Goal: Transaction & Acquisition: Purchase product/service

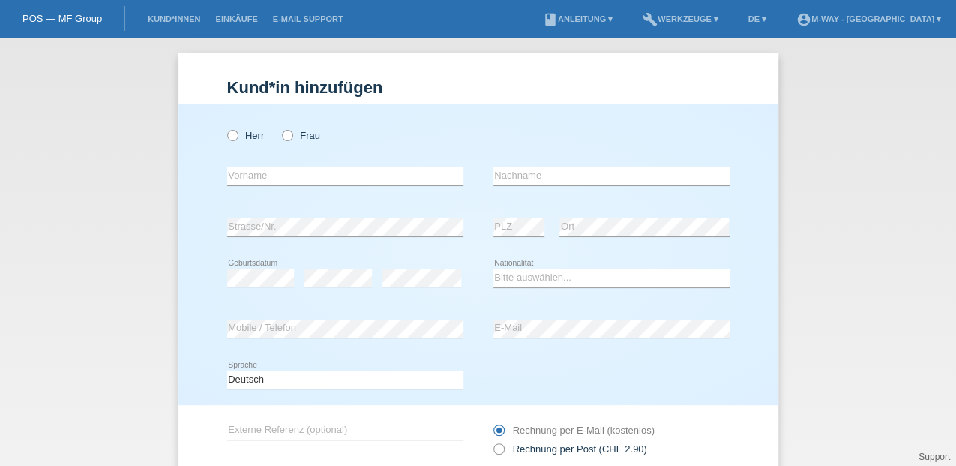
click at [174, 14] on li "Kund*innen" at bounding box center [174, 19] width 68 height 38
click at [171, 26] on li "Kund*innen" at bounding box center [174, 19] width 68 height 38
click at [150, 23] on link "Kund*innen" at bounding box center [174, 18] width 68 height 9
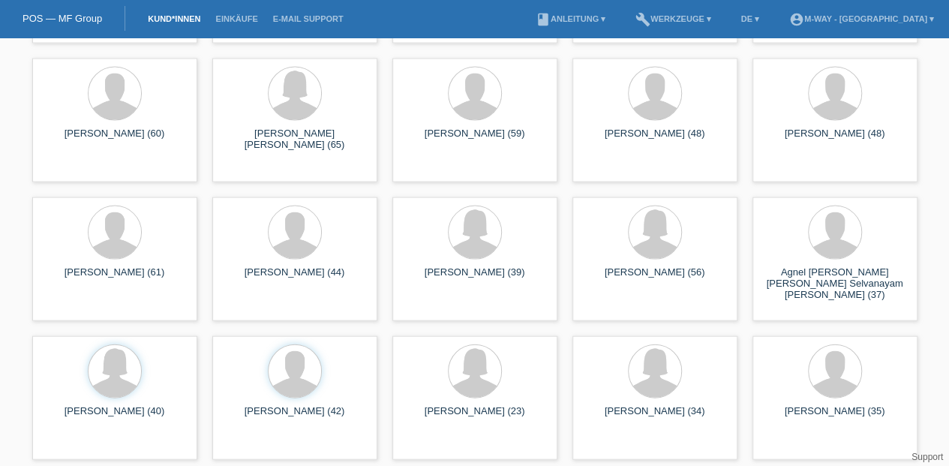
scroll to position [10092, 0]
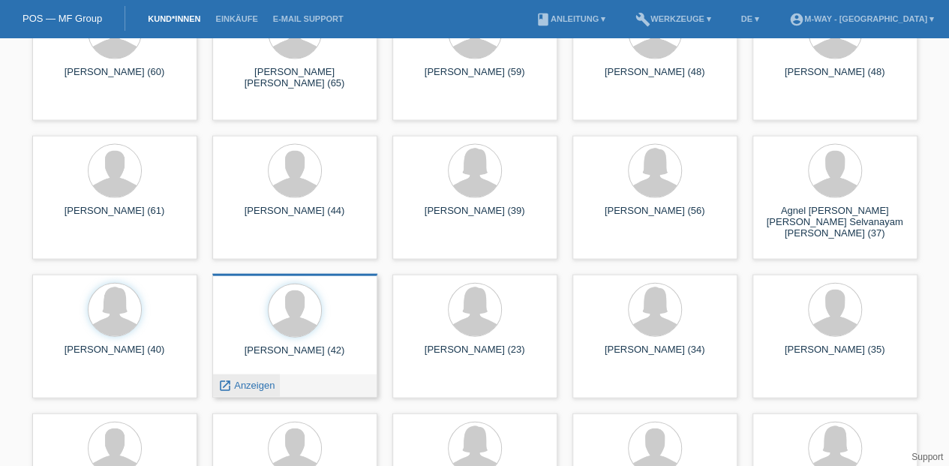
click at [270, 380] on span "Anzeigen" at bounding box center [254, 385] width 41 height 11
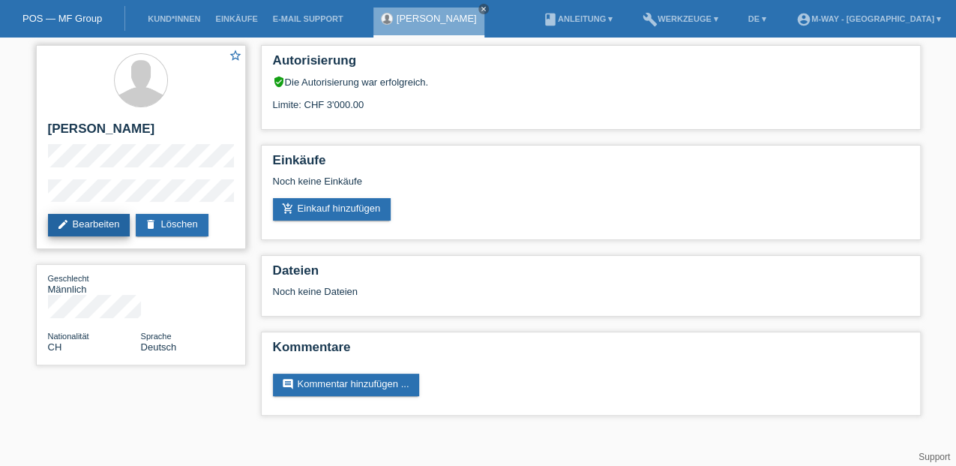
click at [110, 227] on link "edit Bearbeiten" at bounding box center [89, 225] width 83 height 23
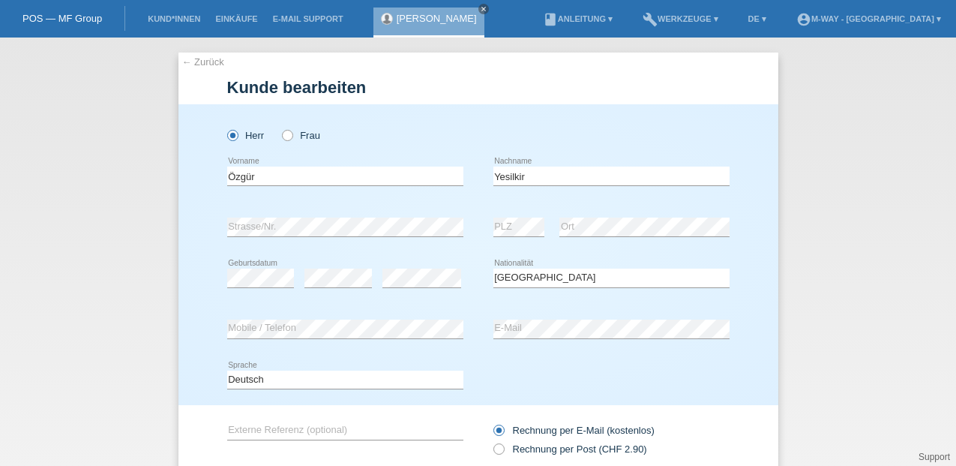
select select "CH"
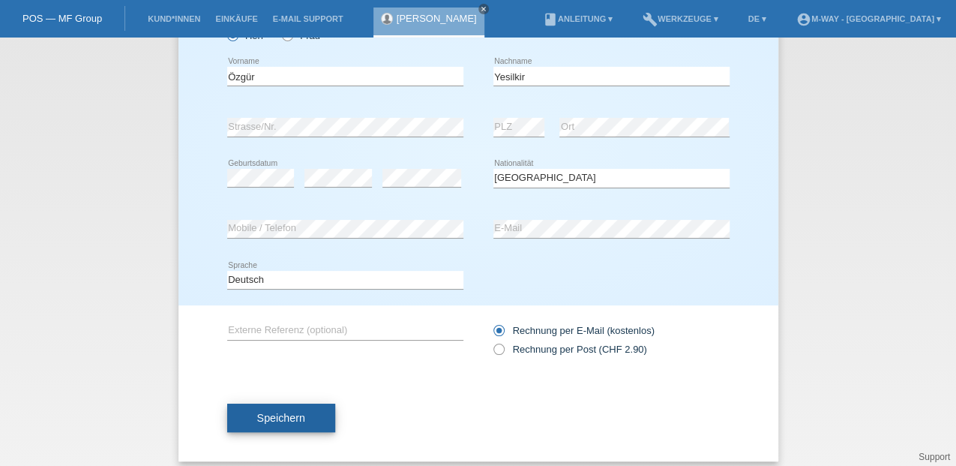
scroll to position [110, 0]
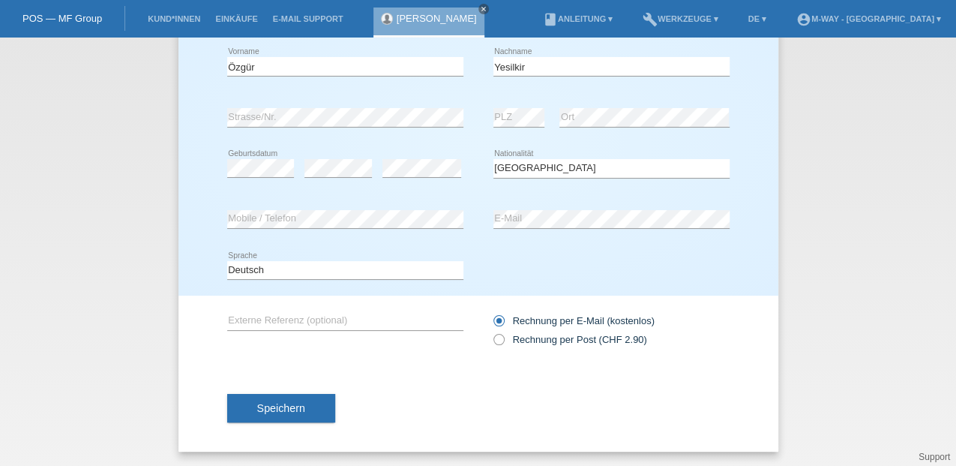
click at [296, 413] on button "Speichern" at bounding box center [281, 408] width 108 height 29
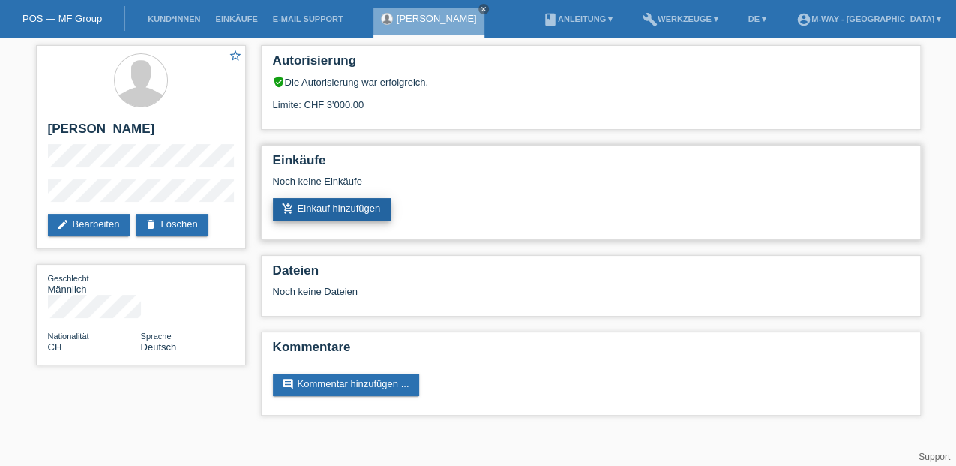
click at [305, 209] on link "add_shopping_cart Einkauf hinzufügen" at bounding box center [332, 209] width 119 height 23
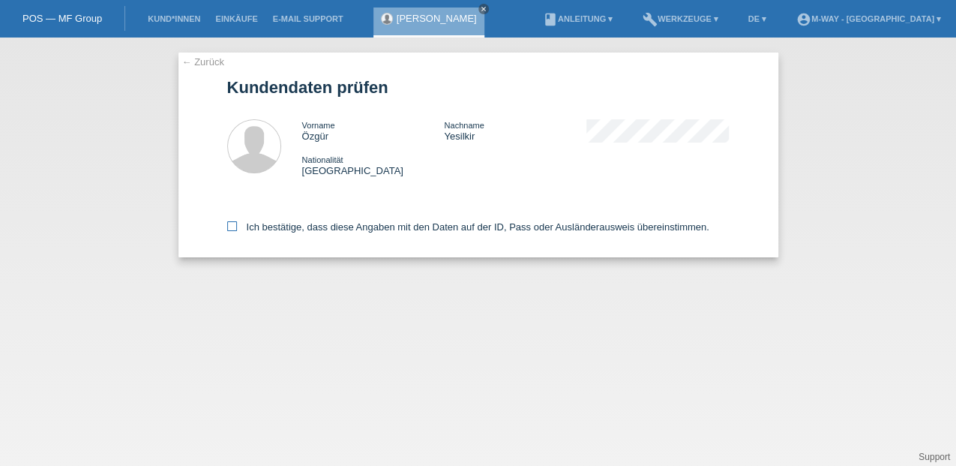
click at [230, 227] on icon at bounding box center [232, 226] width 10 height 10
click at [230, 227] on input "Ich bestätige, dass diese Angaben mit den Daten auf der ID, Pass oder Ausländer…" at bounding box center [232, 226] width 10 height 10
checkbox input "true"
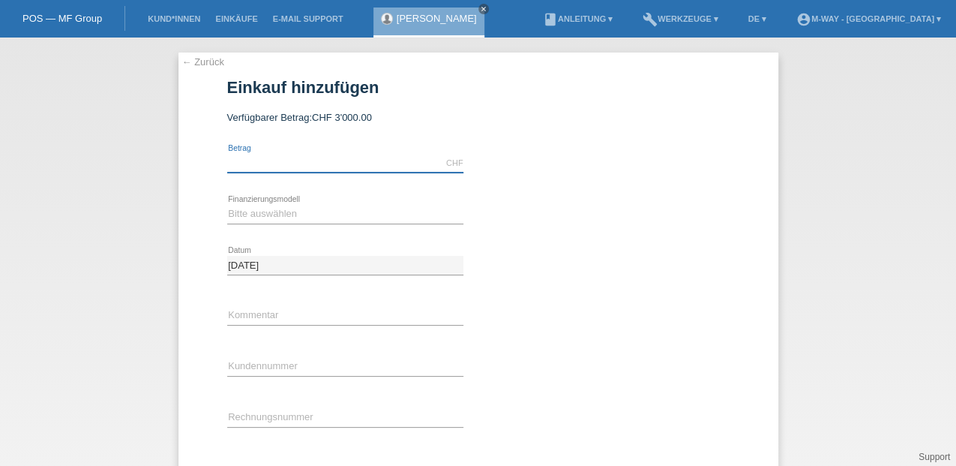
click at [278, 156] on input "text" at bounding box center [345, 163] width 236 height 19
type input "2880.00"
click at [287, 209] on select "Bitte auswählen Fixe Raten Kauf auf Rechnung mit Teilzahlungsoption" at bounding box center [345, 214] width 236 height 18
select select "77"
click at [227, 205] on select "Bitte auswählen Fixe Raten Kauf auf Rechnung mit Teilzahlungsoption" at bounding box center [345, 214] width 236 height 18
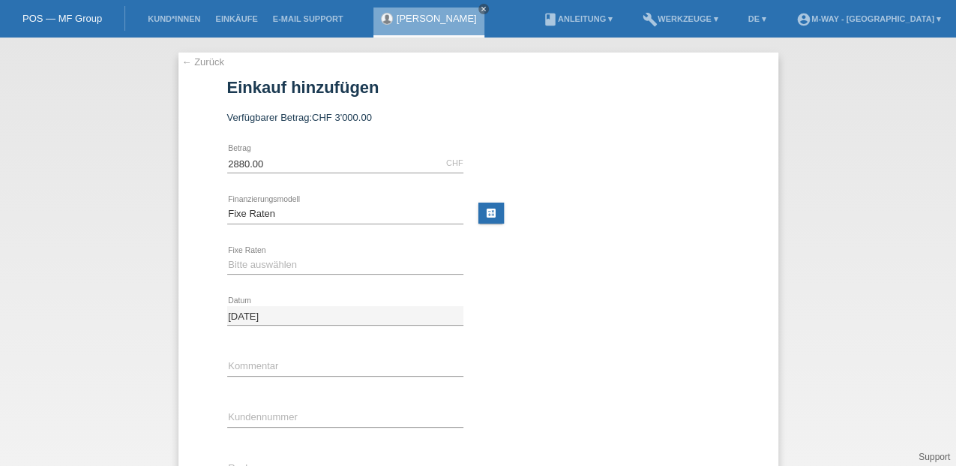
click at [273, 253] on div "Bitte auswählen 4 Raten 5 Raten 6 Raten 7 Raten 8 Raten 9 Raten 10 Raten 11 Rat…" at bounding box center [345, 265] width 236 height 51
click at [270, 264] on select "Bitte auswählen 4 Raten 5 Raten 6 Raten 7 Raten 8 Raten 9 Raten 10 Raten 11 Rat…" at bounding box center [345, 265] width 236 height 18
select select "202"
click at [227, 256] on select "Bitte auswählen 4 Raten 5 Raten 6 Raten 7 Raten 8 Raten 9 Raten 10 Raten 11 Rat…" at bounding box center [345, 265] width 236 height 18
click at [246, 416] on input "text" at bounding box center [345, 417] width 236 height 19
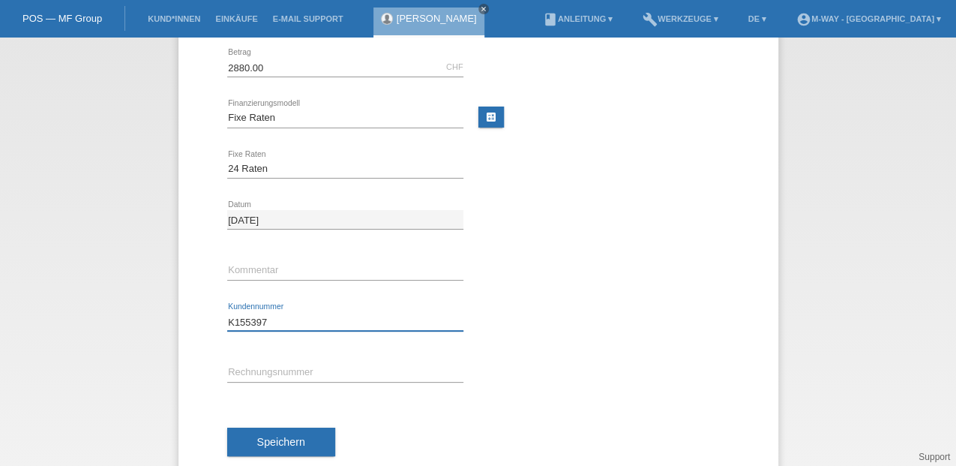
scroll to position [128, 0]
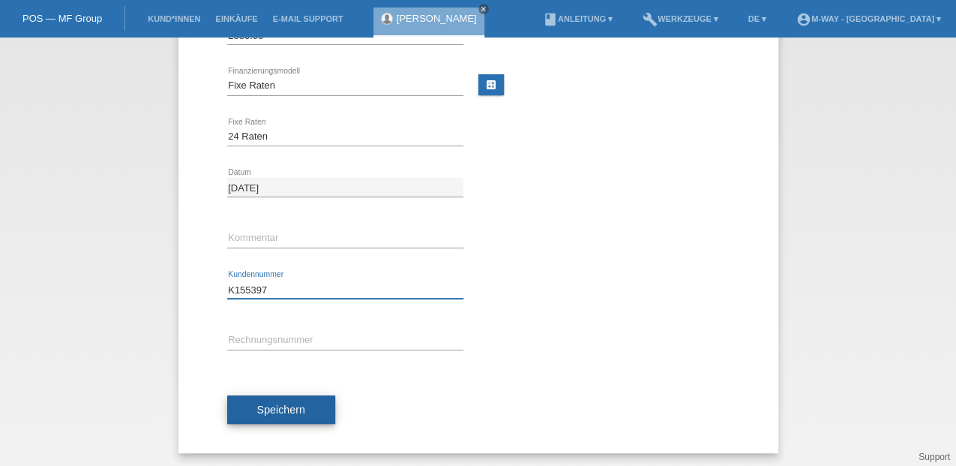
type input "K155397"
click at [248, 398] on button "Speichern" at bounding box center [281, 409] width 108 height 29
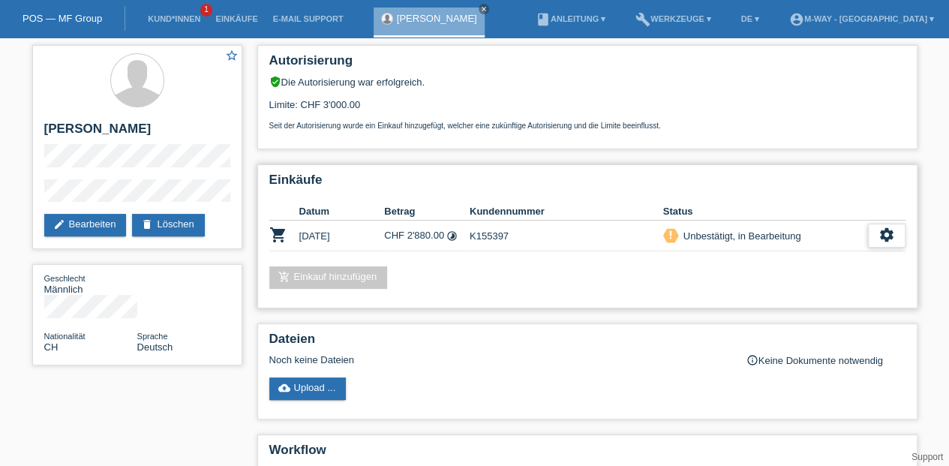
click at [888, 239] on icon "settings" at bounding box center [886, 235] width 17 height 17
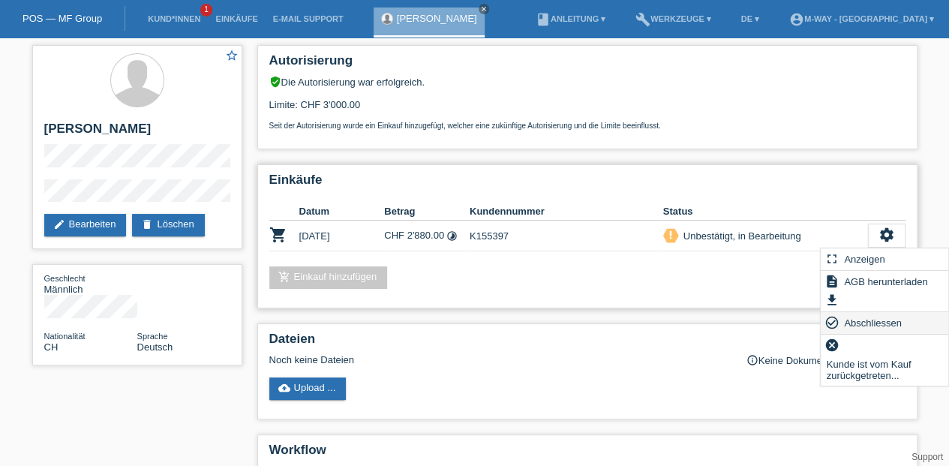
click at [880, 319] on span "Abschliessen" at bounding box center [873, 323] width 62 height 18
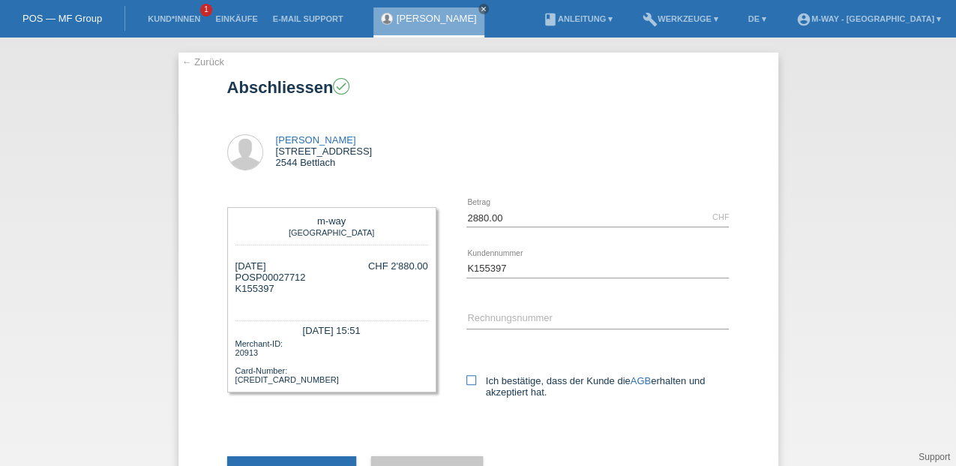
click at [471, 375] on icon at bounding box center [472, 380] width 10 height 10
click at [471, 375] on input "Ich bestätige, dass der Kunde die AGB erhalten und akzeptiert hat." at bounding box center [472, 380] width 10 height 10
checkbox input "true"
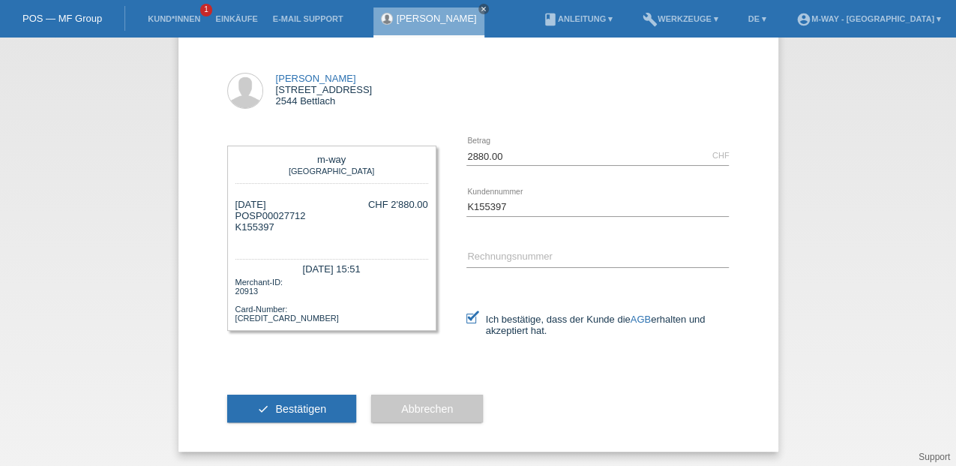
scroll to position [62, 0]
click at [314, 413] on button "check Bestätigen" at bounding box center [292, 408] width 130 height 29
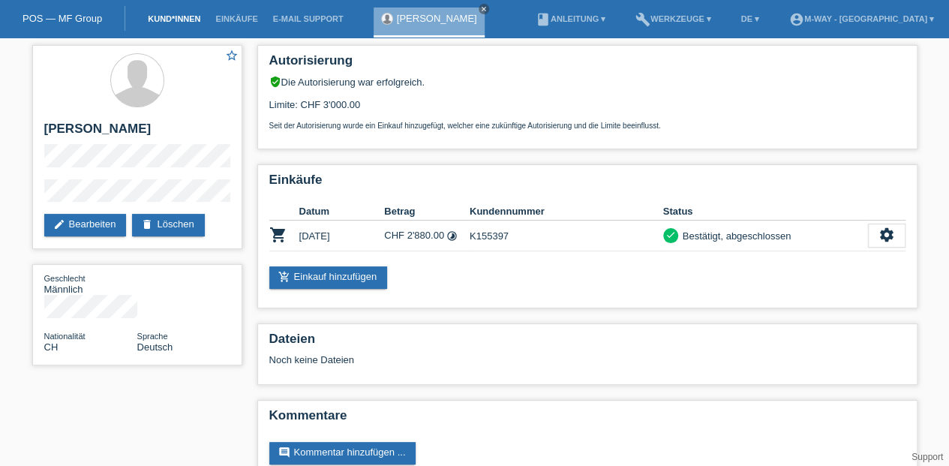
click at [195, 20] on link "Kund*innen" at bounding box center [174, 18] width 68 height 9
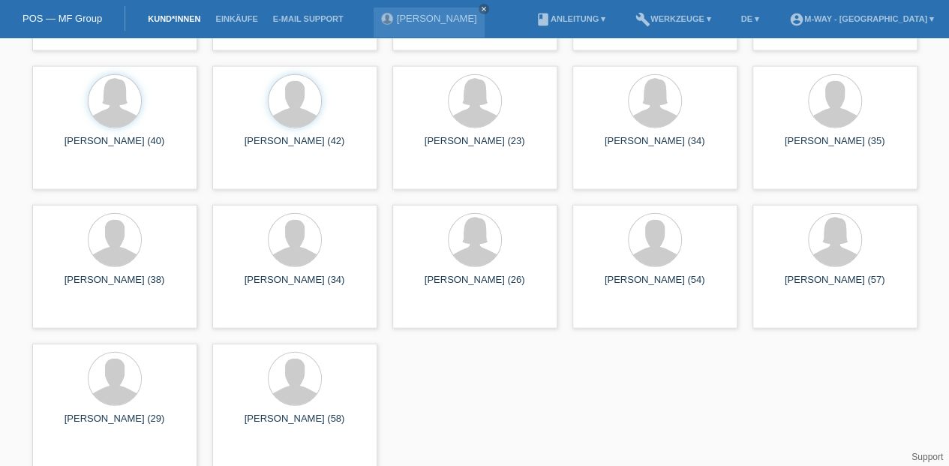
scroll to position [10310, 0]
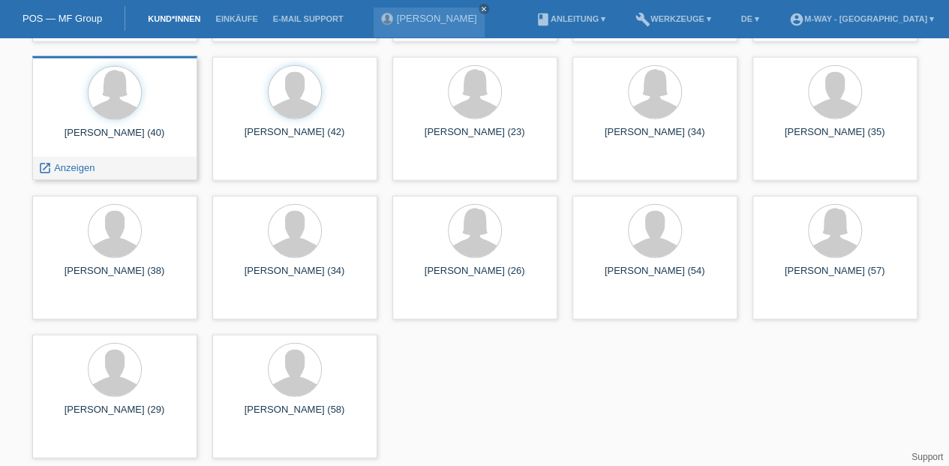
click at [156, 131] on div "[PERSON_NAME] (40)" at bounding box center [114, 139] width 141 height 24
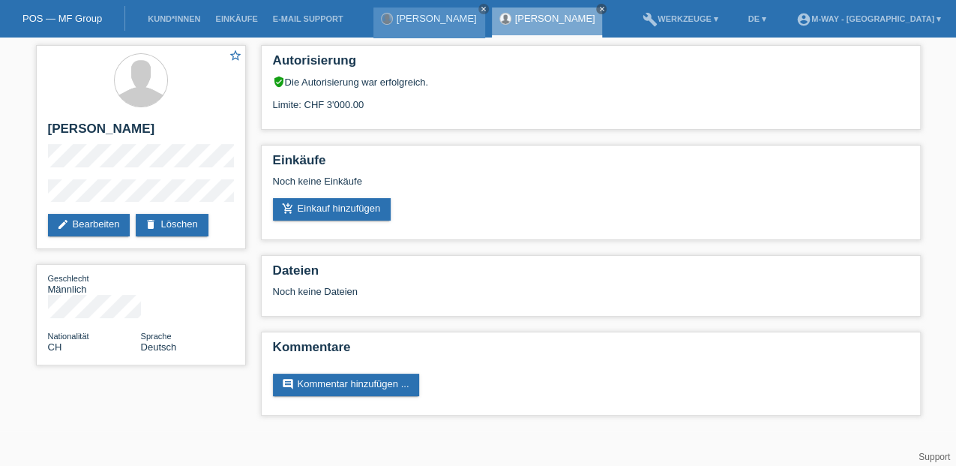
click at [386, 18] on div at bounding box center [387, 19] width 11 height 11
click at [421, 16] on link "[PERSON_NAME]" at bounding box center [437, 18] width 80 height 11
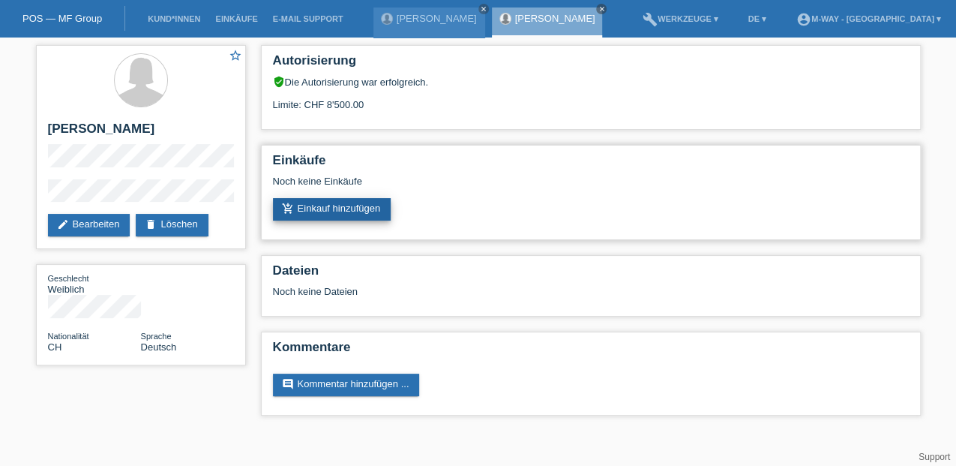
click at [321, 213] on link "add_shopping_cart Einkauf hinzufügen" at bounding box center [332, 209] width 119 height 23
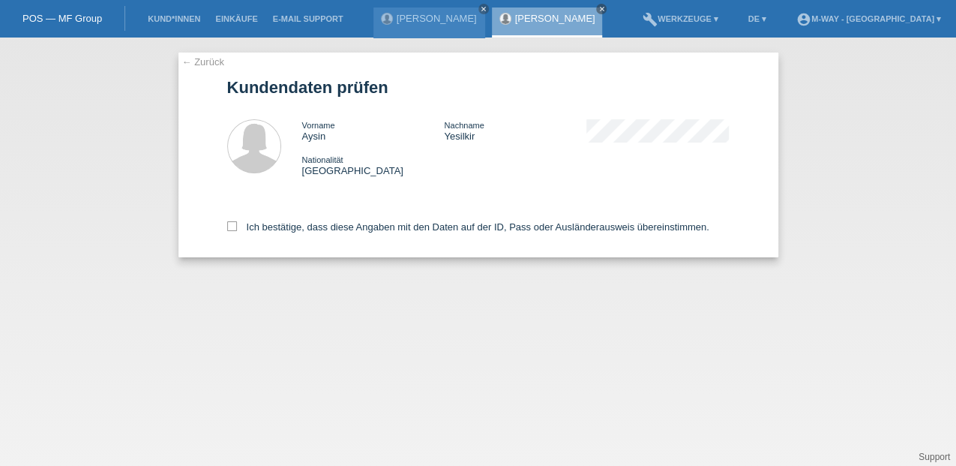
click at [226, 227] on div "← Zurück Kundendaten prüfen Vorname Aysin Nachname Yesilkir Nationalität Schweiz" at bounding box center [479, 155] width 600 height 205
click at [229, 227] on icon at bounding box center [232, 226] width 10 height 10
click at [229, 227] on input "Ich bestätige, dass diese Angaben mit den Daten auf der ID, Pass oder Ausländer…" at bounding box center [232, 226] width 10 height 10
checkbox input "true"
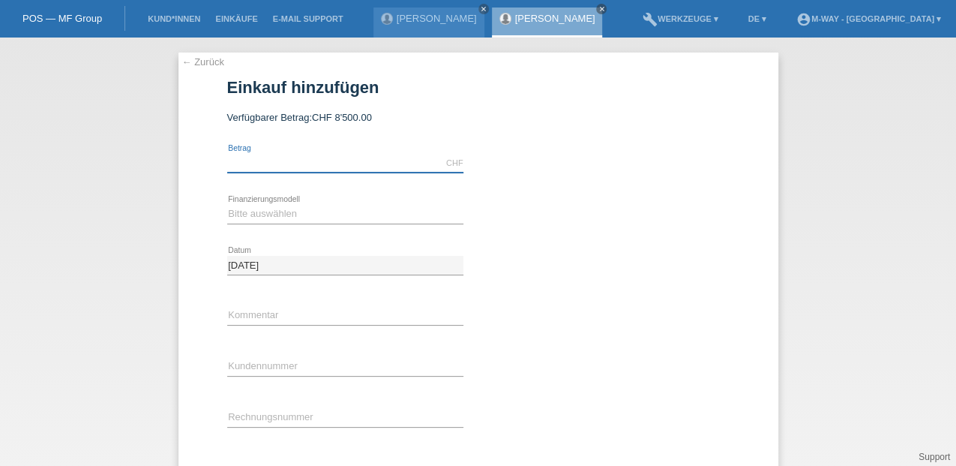
click at [281, 162] on input "text" at bounding box center [345, 163] width 236 height 19
type input "4253.80"
click at [283, 215] on select "Bitte auswählen Fixe Raten Kauf auf Rechnung mit Teilzahlungsoption" at bounding box center [345, 214] width 236 height 18
select select "77"
click at [227, 205] on select "Bitte auswählen Fixe Raten Kauf auf Rechnung mit Teilzahlungsoption" at bounding box center [345, 214] width 236 height 18
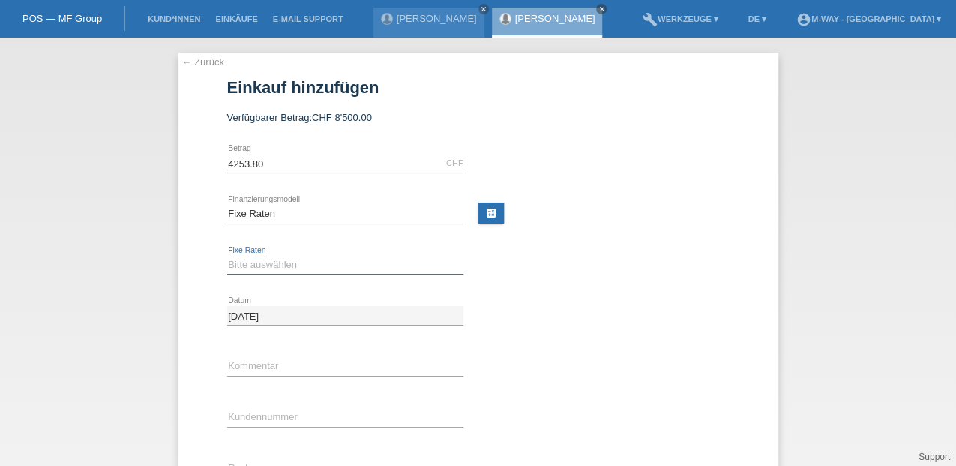
click at [257, 262] on select "Bitte auswählen 4 Raten 5 Raten 6 Raten 7 Raten 8 Raten 9 Raten 10 Raten 11 Rat…" at bounding box center [345, 265] width 236 height 18
select select "202"
click at [227, 256] on select "Bitte auswählen 4 Raten 5 Raten 6 Raten 7 Raten 8 Raten 9 Raten 10 Raten 11 Rat…" at bounding box center [345, 265] width 236 height 18
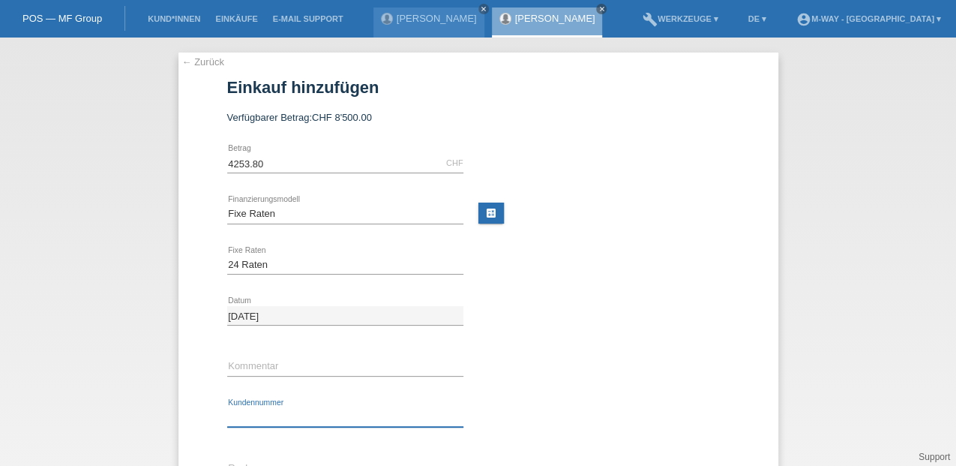
click at [270, 420] on input "text" at bounding box center [345, 417] width 236 height 19
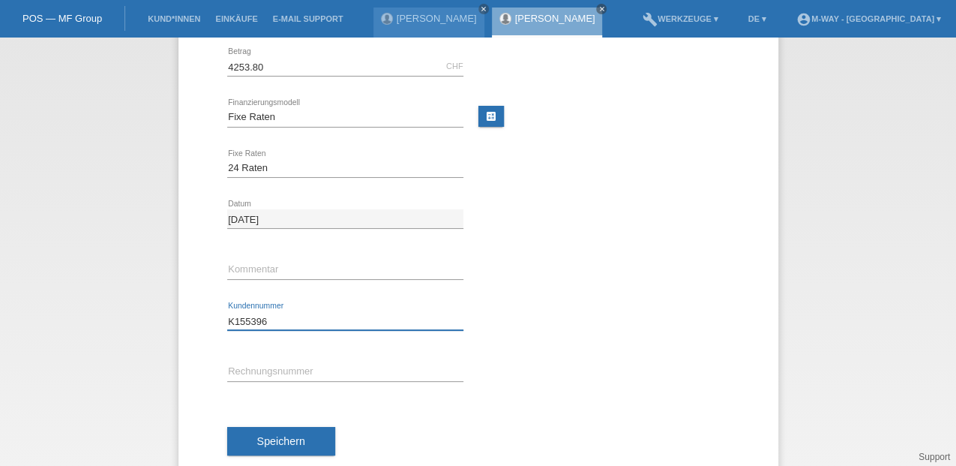
scroll to position [100, 0]
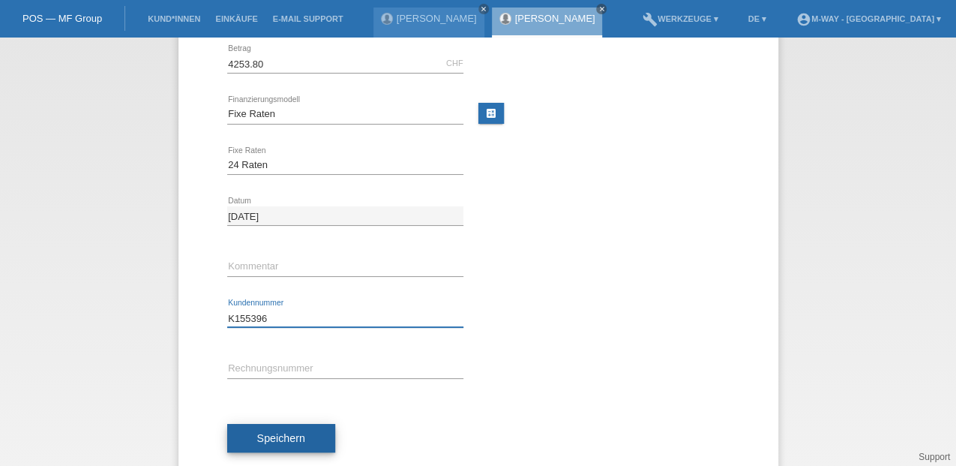
type input "K155396"
click at [250, 438] on button "Speichern" at bounding box center [281, 438] width 108 height 29
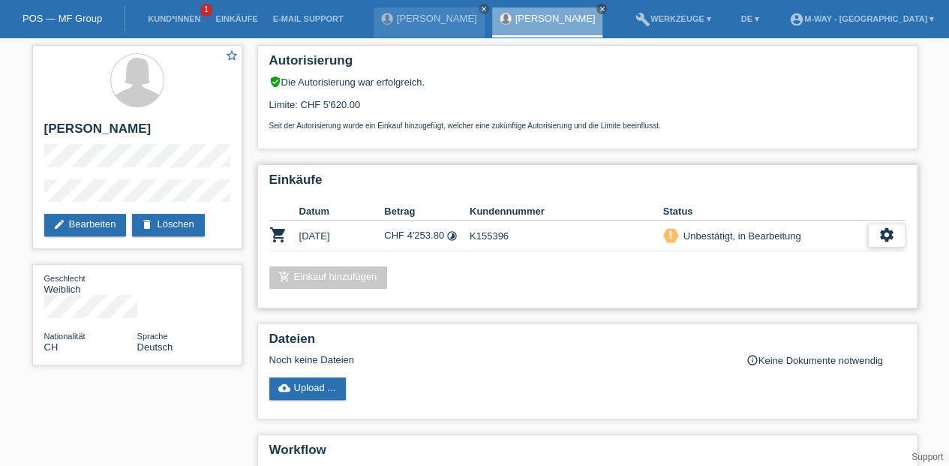
click at [884, 236] on icon "settings" at bounding box center [886, 235] width 17 height 17
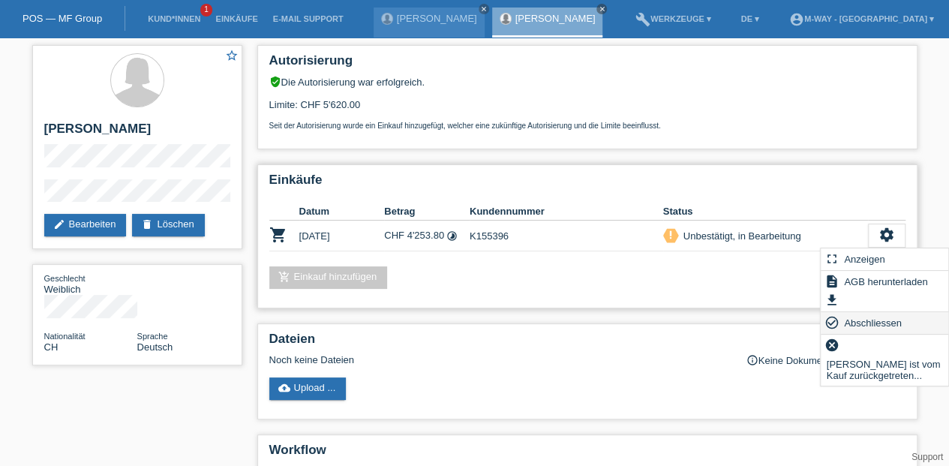
click at [863, 318] on span "Abschliessen" at bounding box center [873, 323] width 62 height 18
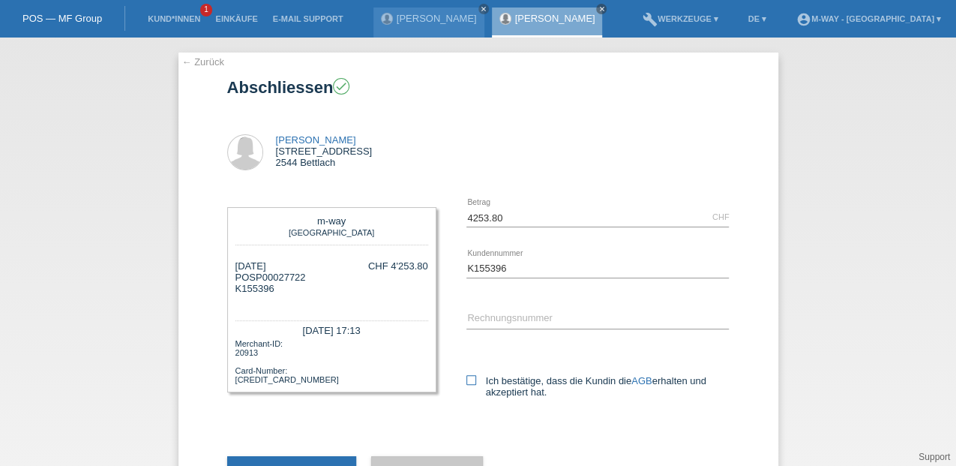
click at [467, 375] on icon at bounding box center [472, 380] width 10 height 10
click at [467, 375] on input "Ich bestätige, dass die Kundin die AGB erhalten und akzeptiert hat." at bounding box center [472, 380] width 10 height 10
checkbox input "true"
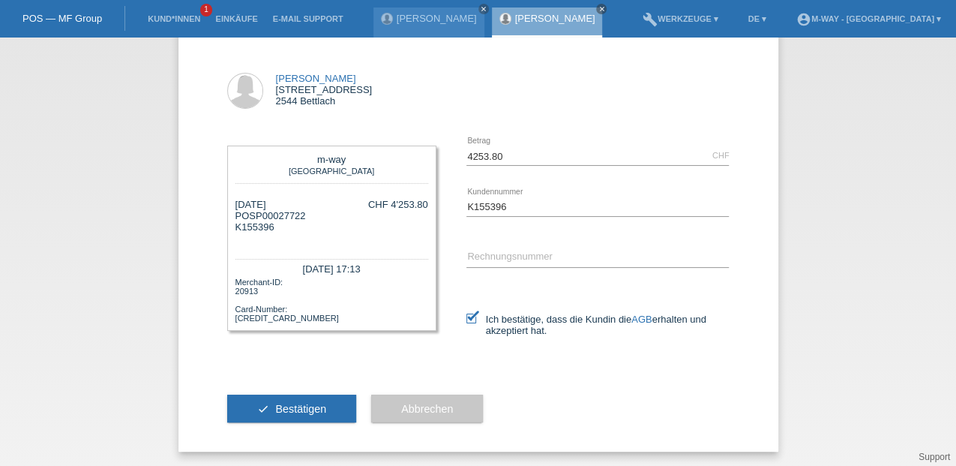
scroll to position [62, 0]
click at [294, 410] on span "Bestätigen" at bounding box center [300, 408] width 51 height 12
